Goal: Transaction & Acquisition: Purchase product/service

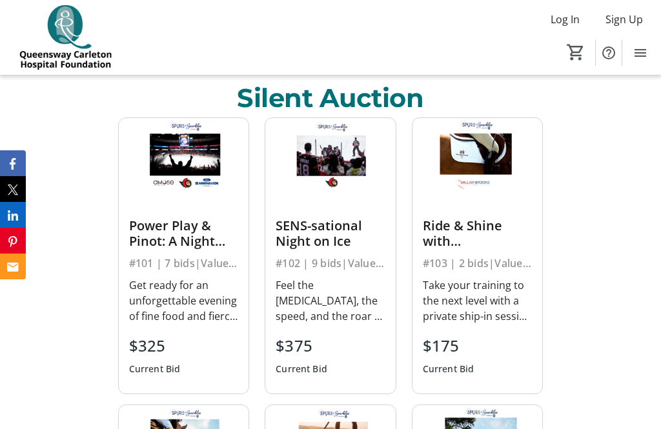
scroll to position [635, 0]
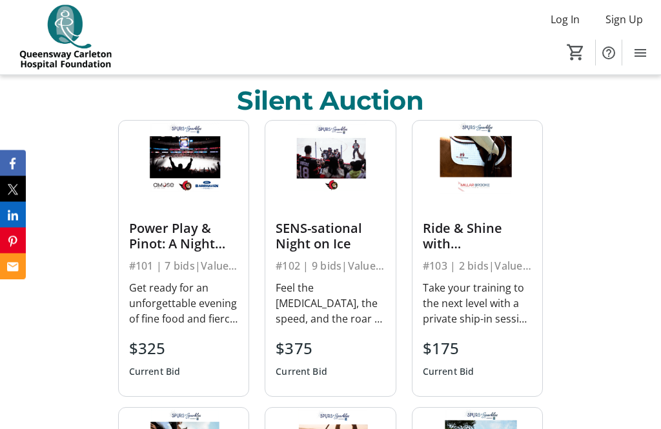
click at [644, 308] on div "Silent Auction Power Play & Pinot: A Night Out in [GEOGRAPHIC_DATA] #101 | 7 bi…" at bounding box center [330, 406] width 661 height 681
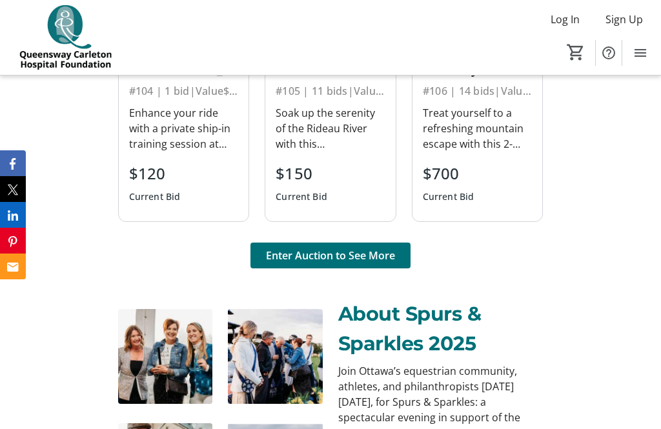
scroll to position [1100, 0]
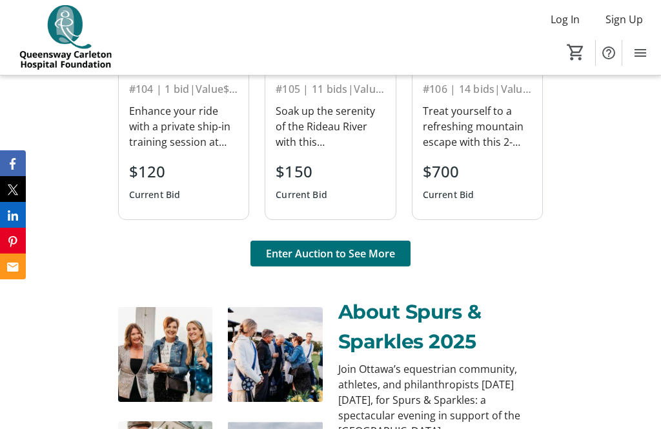
click at [347, 254] on span "Enter Auction to See More" at bounding box center [330, 253] width 129 height 15
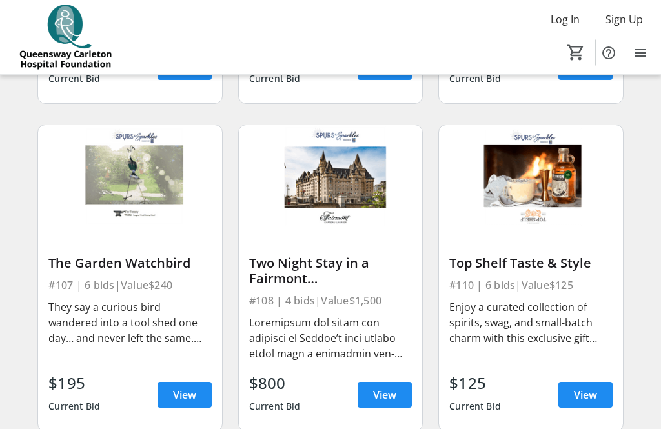
scroll to position [722, 0]
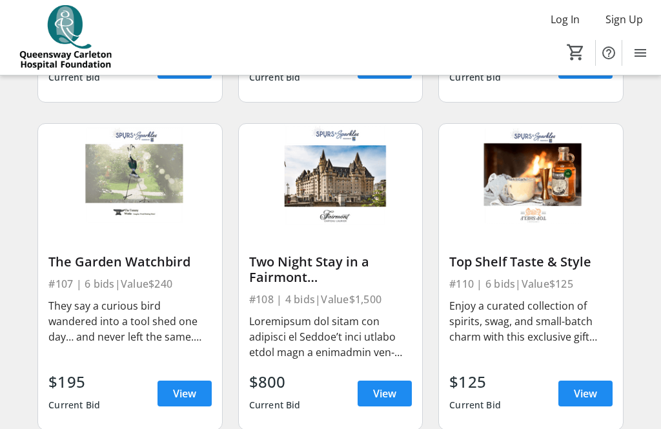
click at [180, 395] on span "View" at bounding box center [184, 393] width 23 height 15
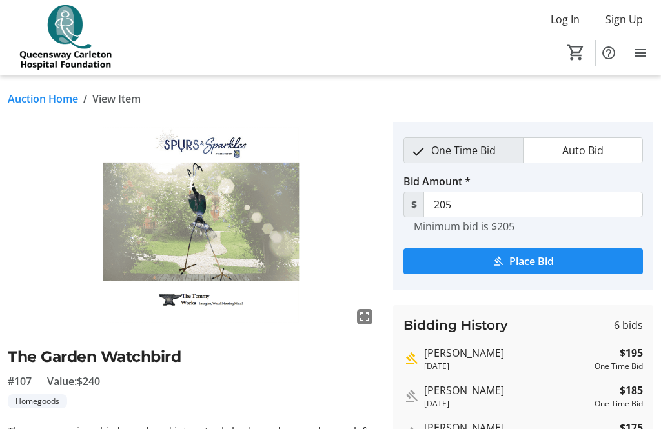
click at [168, 200] on img at bounding box center [193, 226] width 370 height 208
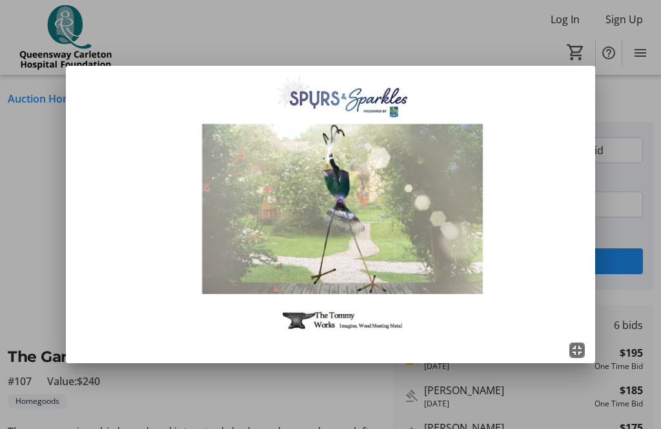
click at [83, 103] on img at bounding box center [330, 214] width 528 height 297
click at [658, 94] on div at bounding box center [330, 214] width 661 height 429
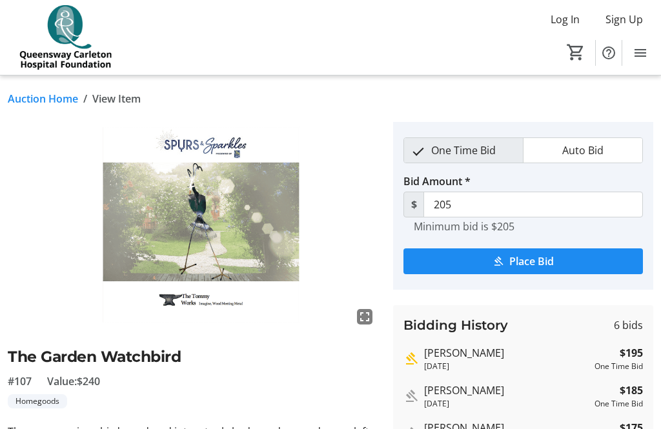
click at [644, 99] on div "Auction Home / View Item" at bounding box center [330, 98] width 661 height 15
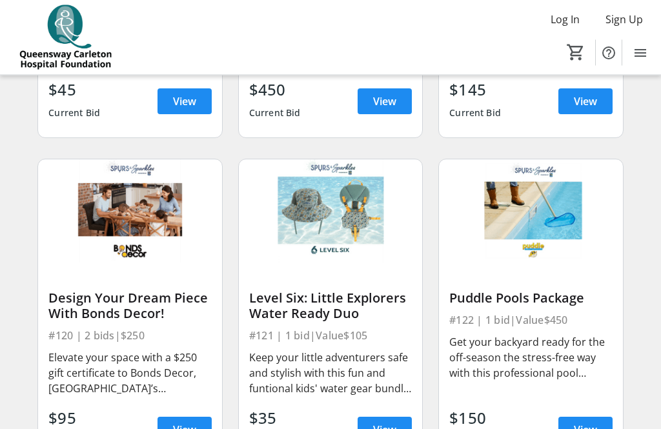
scroll to position [1998, 0]
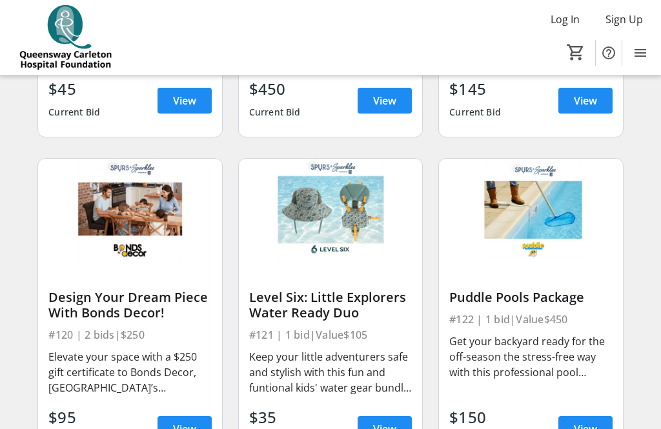
click at [628, 314] on div "Puddle Pools Package #122 | 1 bid | Value $450 Get your backyard ready for the …" at bounding box center [530, 312] width 200 height 328
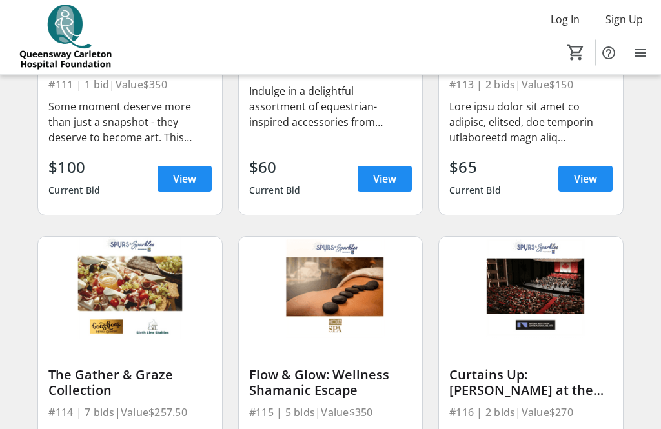
scroll to position [1255, 0]
